Goal: Entertainment & Leisure: Browse casually

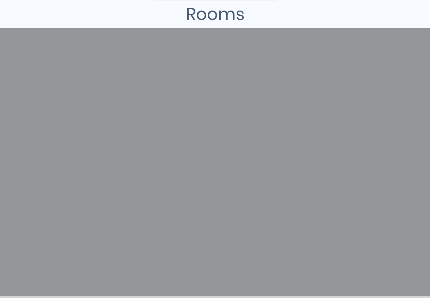
scroll to position [115, 0]
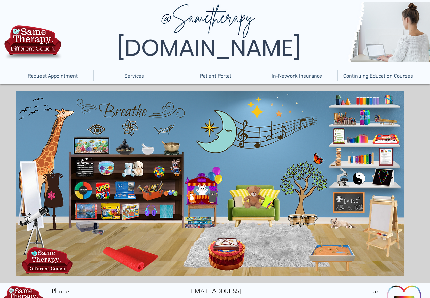
scroll to position [23, 0]
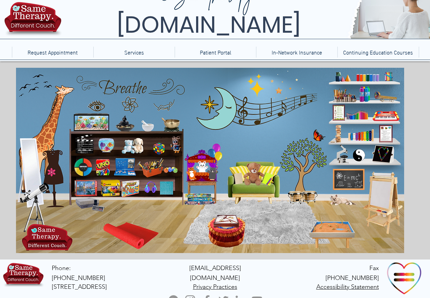
click at [171, 188] on icon "An image of bubbe wrap on a shelf that when clicked on brings you to a bubble w…" at bounding box center [166, 188] width 14 height 14
click at [384, 155] on icon "An image of a light bright toy that when clicked brings you to an online versio…" at bounding box center [382, 154] width 25 height 17
click at [86, 165] on icon "main content" at bounding box center [82, 167] width 18 height 18
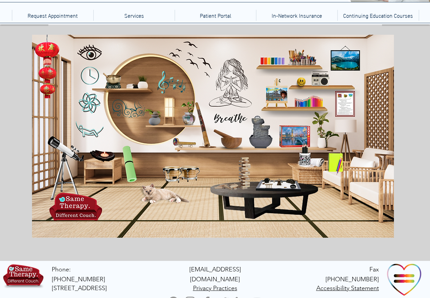
scroll to position [61, 0]
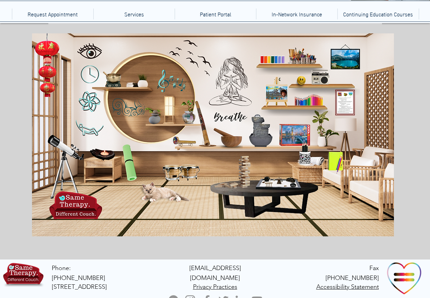
click at [230, 141] on icon "An image of a Molcajete, when clicked brings you to an alchemy game." at bounding box center [231, 136] width 23 height 23
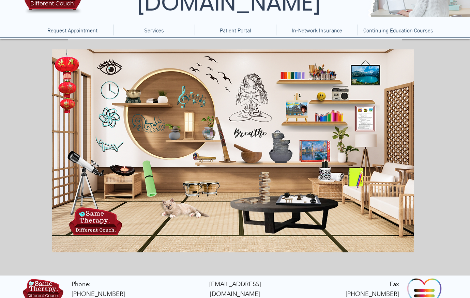
scroll to position [45, 0]
